Goal: Task Accomplishment & Management: Manage account settings

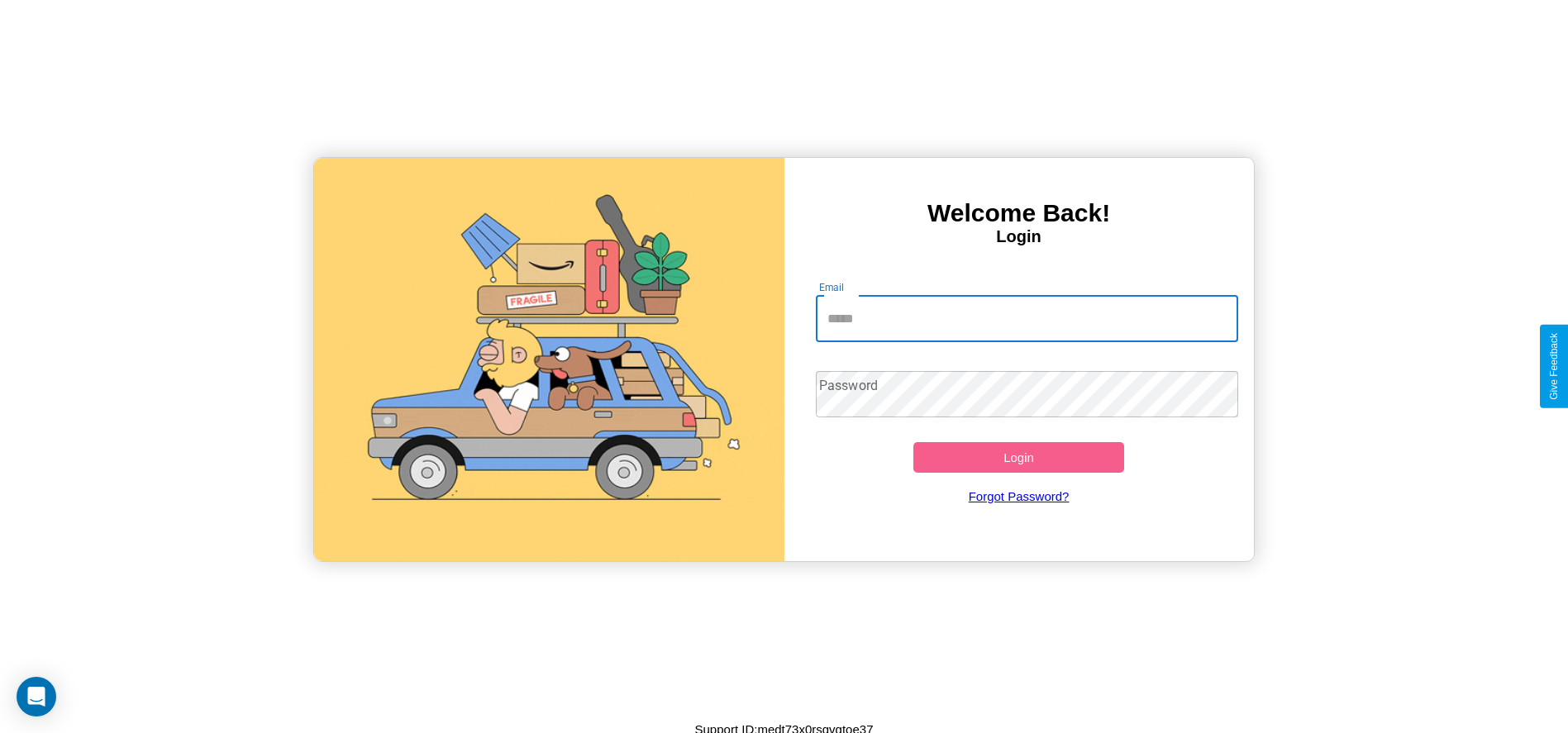
click at [1027, 318] on input "Email" at bounding box center [1027, 318] width 422 height 46
type input "**********"
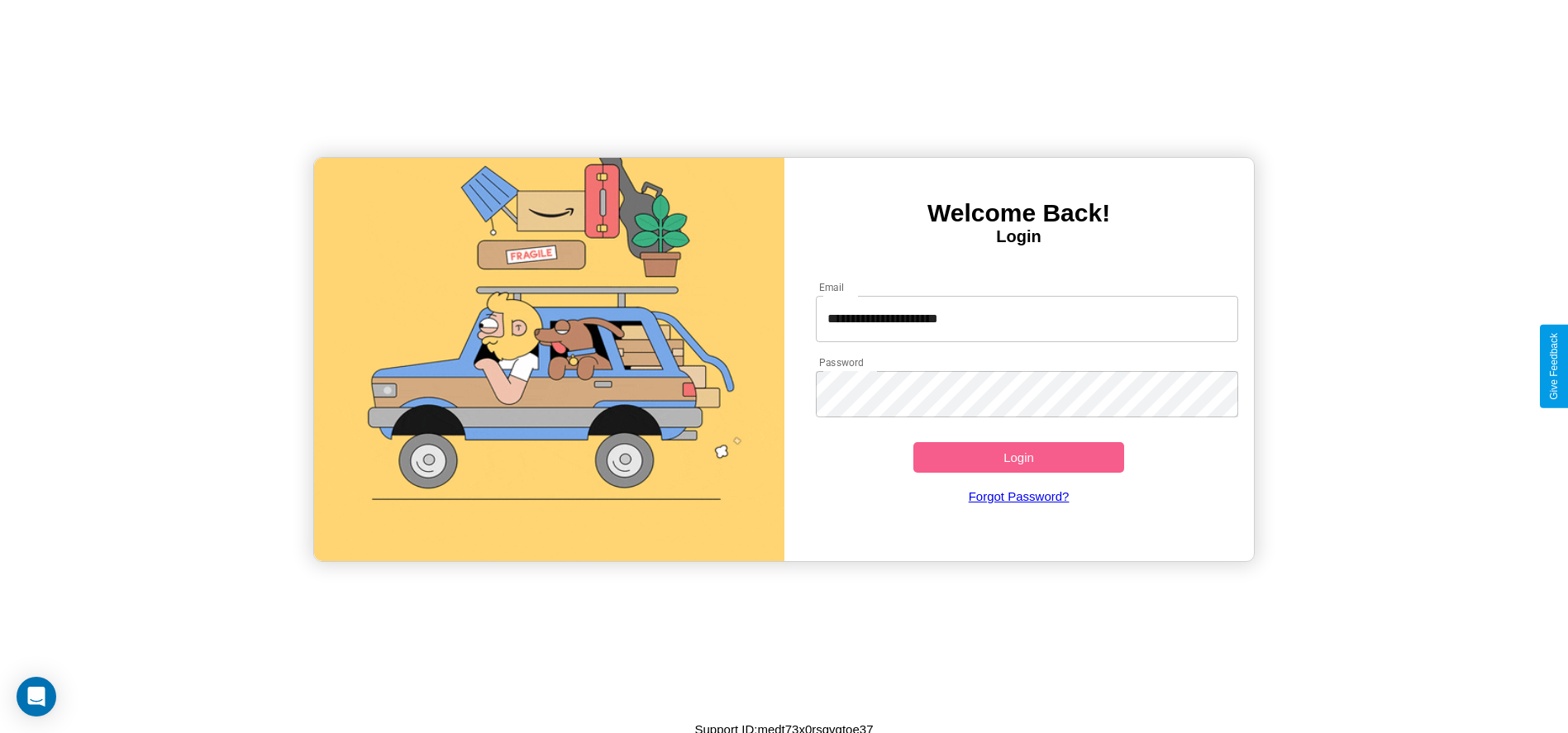
click at [1018, 457] on button "Login" at bounding box center [1019, 456] width 212 height 30
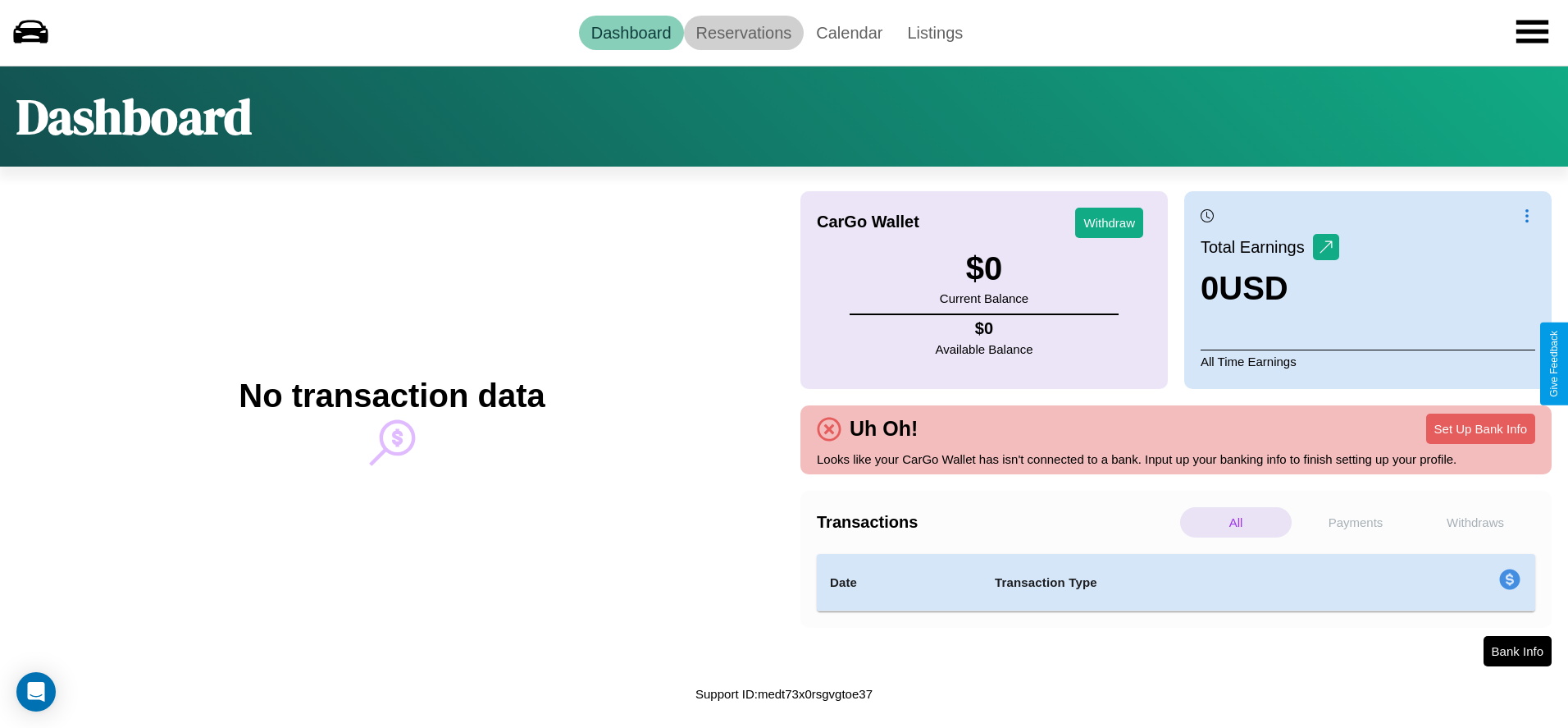
click at [743, 32] on link "Reservations" at bounding box center [744, 32] width 121 height 34
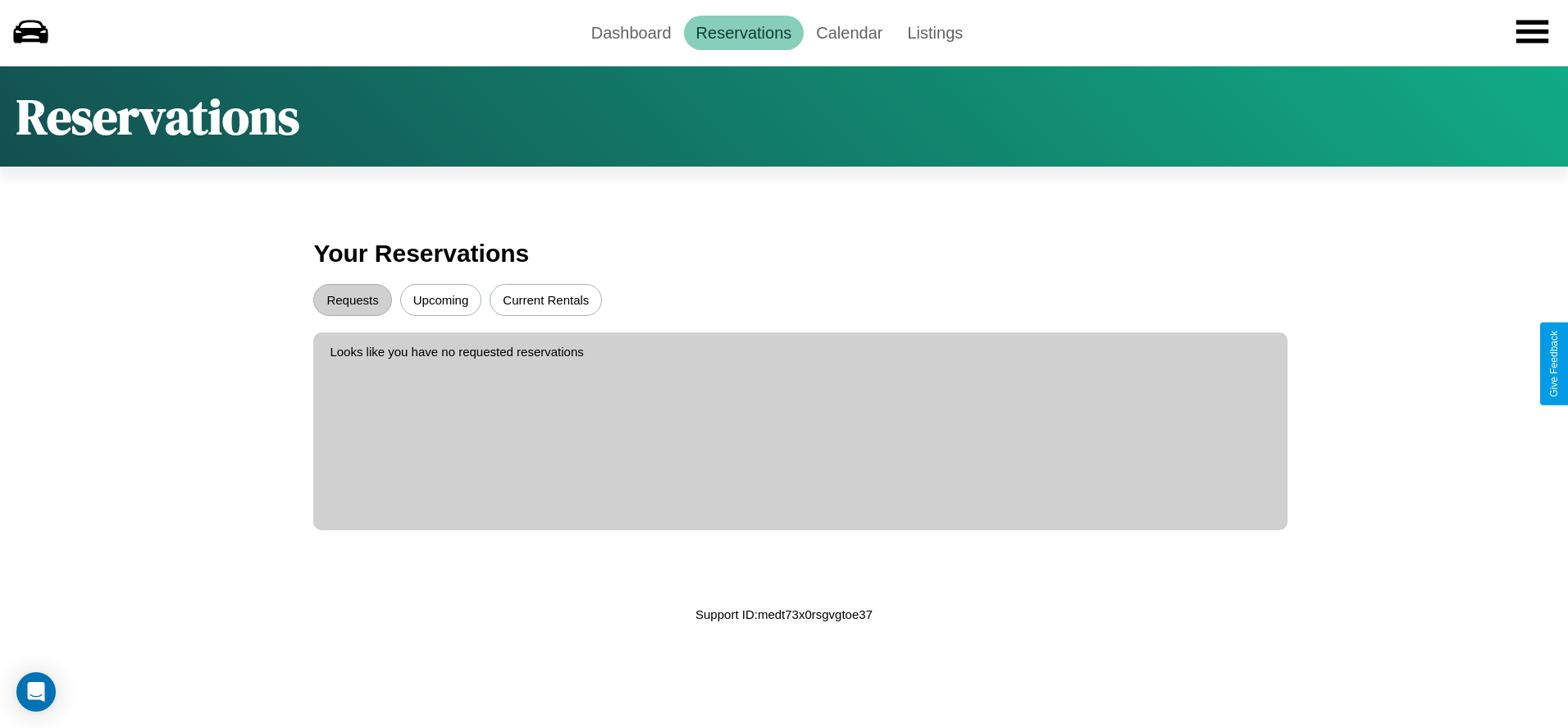
click at [440, 299] on button "Upcoming" at bounding box center [441, 299] width 82 height 32
click at [353, 299] on button "Requests" at bounding box center [353, 299] width 78 height 32
click at [848, 32] on link "Calendar" at bounding box center [848, 32] width 91 height 34
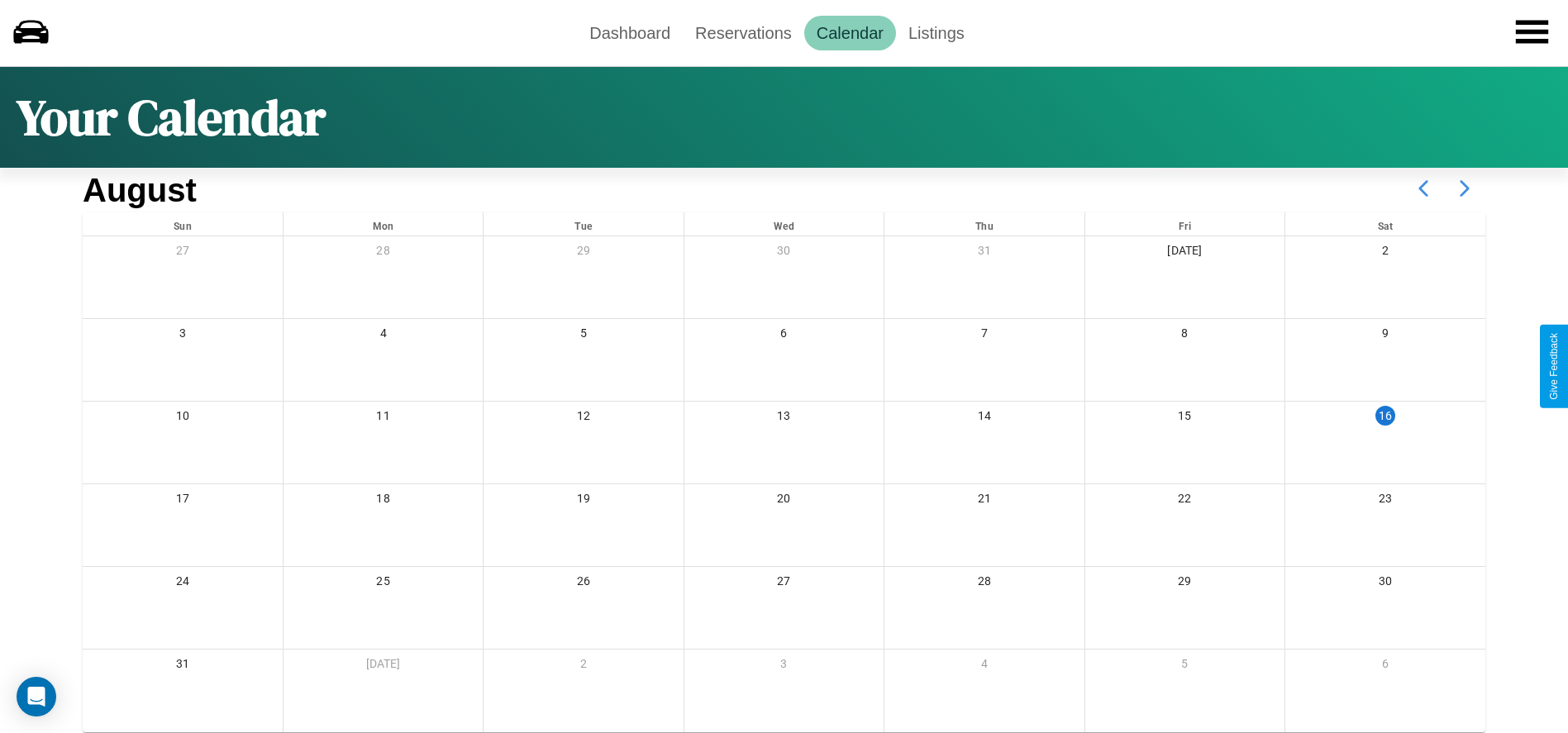
click at [1465, 188] on icon at bounding box center [1465, 188] width 41 height 41
